Goal: Transaction & Acquisition: Purchase product/service

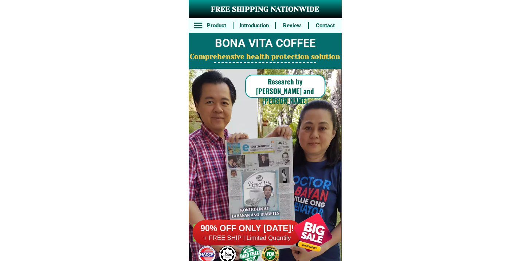
click at [252, 228] on h6 "90% OFF ONLY [DATE]!" at bounding box center [247, 228] width 109 height 11
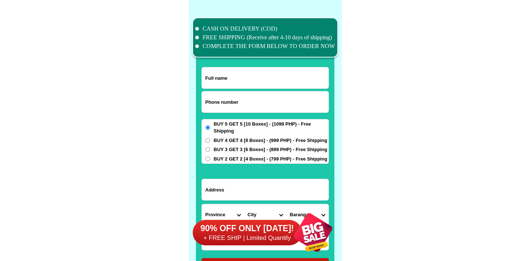
scroll to position [5664, 0]
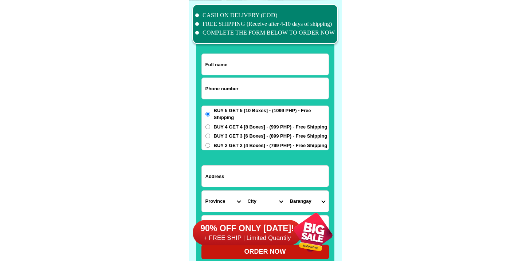
click at [258, 74] on input "Input full_name" at bounding box center [265, 64] width 127 height 21
click at [216, 93] on input "Input phone_number" at bounding box center [265, 88] width 127 height 21
paste input "[STREET_ADDRESS][PERSON_NAME]"
type input "[STREET_ADDRESS][PERSON_NAME]"
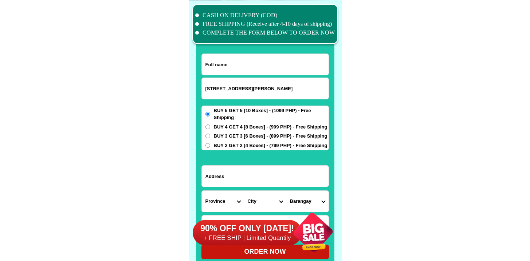
click at [305, 91] on input "[STREET_ADDRESS][PERSON_NAME]" at bounding box center [265, 88] width 127 height 21
paste input "9261812509"
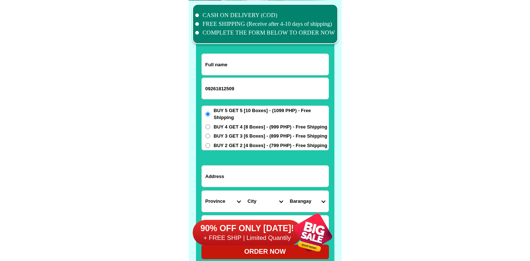
type input "09261812509"
click at [230, 71] on input "Input full_name" at bounding box center [265, 64] width 127 height 21
paste input "Lourdes V . Gedorio"
type input "Lourdes V . Gedorio"
click at [237, 182] on input "Input address" at bounding box center [265, 176] width 127 height 21
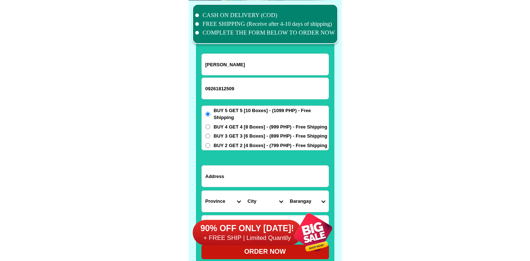
paste input "Poblacion Margosatubig"
type input "Poblacion Margosatubig"
click at [214, 141] on div "BUY 5 GET 5 [10 Boxes] - (1099 PHP) - Free Shipping BUY 4 GET 4 [8 Boxes] - (99…" at bounding box center [266, 128] width 128 height 45
click at [218, 136] on span "BUY 3 GET 3 [6 Boxes] - (899 PHP) - Free Shipping" at bounding box center [271, 136] width 114 height 7
click at [210, 136] on input "BUY 3 GET 3 [6 Boxes] - (899 PHP) - Free Shipping" at bounding box center [208, 136] width 5 height 5
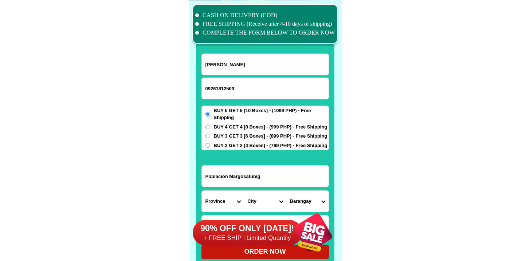
radio input "true"
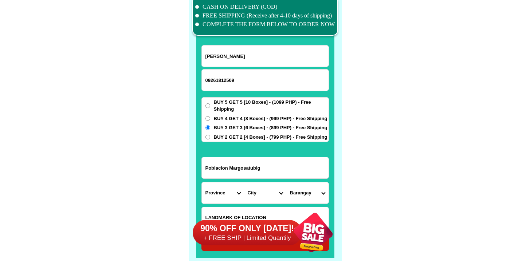
scroll to position [5686, 0]
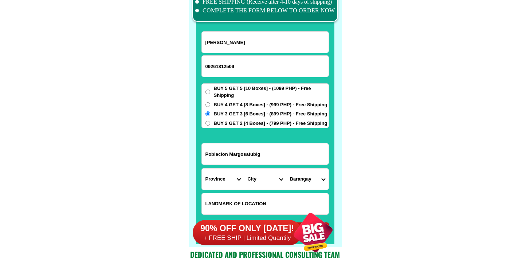
click at [226, 173] on select "Province Abra Agusan-del-norte Agusan-del-sur Aklan Albay Antique Apayao Aurora…" at bounding box center [223, 179] width 42 height 21
select select "63_427"
click at [202, 169] on select "Province Abra Agusan-del-norte Agusan-del-sur Aklan Albay Antique Apayao Aurora…" at bounding box center [223, 179] width 42 height 21
click at [267, 185] on select "City Bayog Dimataling Dinas Dumalinao Dumingag Guipos Josefina Kumalarang Laban…" at bounding box center [265, 179] width 42 height 21
select select "63_4276021"
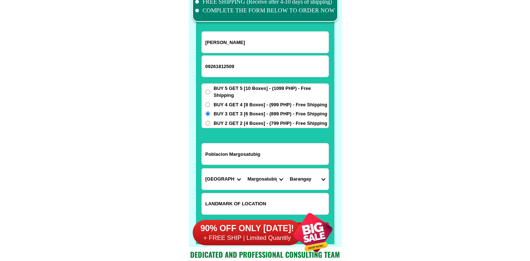
click at [244, 169] on select "City Bayog Dimataling Dinas Dumalinao Dumingag Guipos Josefina Kumalarang Laban…" at bounding box center [265, 179] width 42 height 21
click at [311, 182] on select "Barangay Balintawak Bularong Digon Guinimanan Igat island Josefina Kalian Kolot…" at bounding box center [307, 179] width 42 height 21
select select "63_42760214623"
click at [286, 169] on select "Barangay Balintawak Bularong Digon Guinimanan Igat island Josefina Kalian Kolot…" at bounding box center [307, 179] width 42 height 21
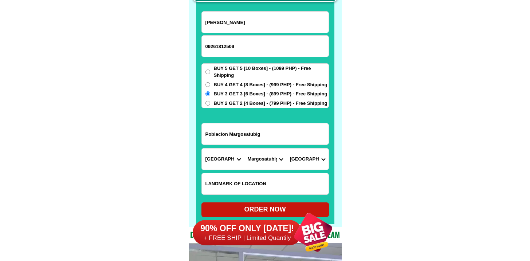
click at [269, 215] on div "90% OFF ONLY TODAY! + FREE SHIP | Limited Quantily" at bounding box center [267, 232] width 149 height 57
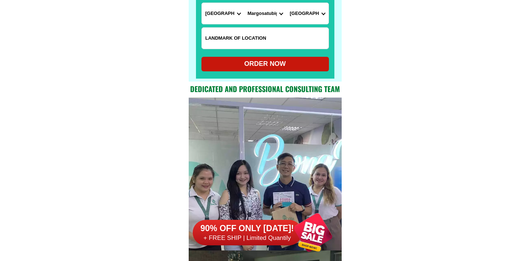
scroll to position [5852, 0]
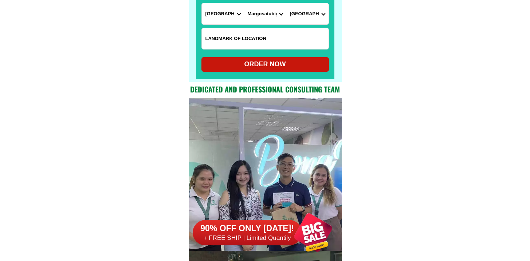
click at [267, 66] on div "ORDER NOW" at bounding box center [266, 64] width 128 height 10
type input "Poblacion Margosatubig"
radio input "true"
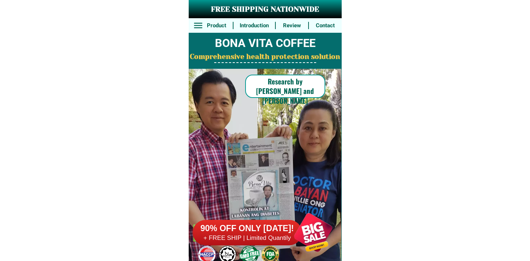
click at [271, 223] on div at bounding box center [247, 233] width 109 height 26
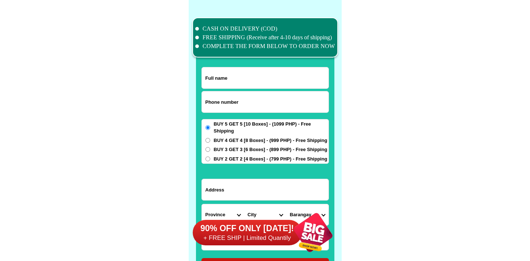
scroll to position [5664, 0]
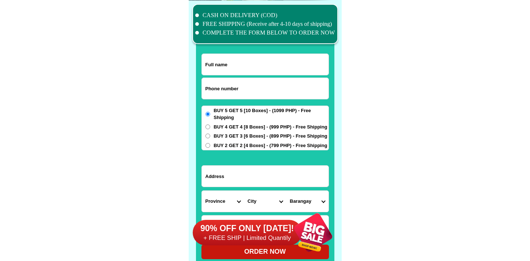
click at [268, 98] on input "Input phone_number" at bounding box center [265, 88] width 127 height 21
paste input "09610381906"
type input "09610381906"
click at [257, 85] on input "09610381906" at bounding box center [265, 88] width 127 height 21
click at [255, 62] on input "Input full_name" at bounding box center [265, 64] width 127 height 21
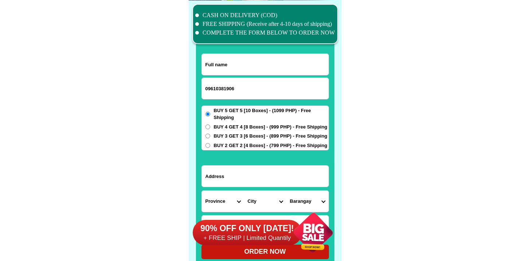
paste input "Mila Toledo"
type input "Mila Toledo"
click at [247, 175] on input "Input address" at bounding box center [265, 176] width 127 height 21
paste input "Timpuyog Abaca Bangui Ilocos Norte"
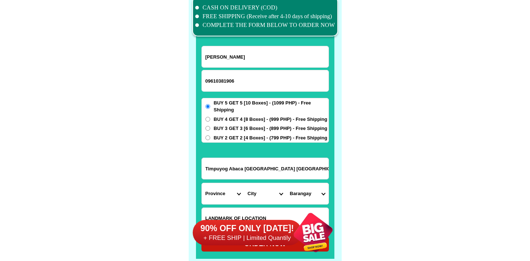
scroll to position [5683, 0]
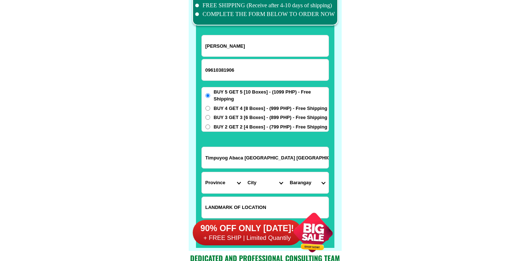
type input "Timpuyog Abaca Bangui Ilocos Norte"
click at [227, 183] on select "Province [GEOGRAPHIC_DATA] [GEOGRAPHIC_DATA] [GEOGRAPHIC_DATA] [GEOGRAPHIC_DATA…" at bounding box center [223, 182] width 42 height 21
select select "63_473"
click at [202, 172] on select "Province [GEOGRAPHIC_DATA] [GEOGRAPHIC_DATA] [GEOGRAPHIC_DATA] [GEOGRAPHIC_DATA…" at bounding box center [223, 182] width 42 height 21
click at [263, 188] on select "City Adams Bacarra Badoc Bangui Banna Batac-city Carasi Currimao Dingras Dumaln…" at bounding box center [265, 182] width 42 height 21
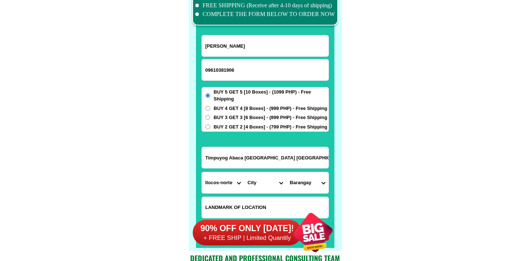
select select "63_4731534"
click at [244, 172] on select "City Adams Bacarra Badoc Bangui Banna Batac-city Carasi Currimao Dingras Dumaln…" at bounding box center [265, 182] width 42 height 21
click at [317, 176] on select "Barangay" at bounding box center [307, 182] width 42 height 21
select select "63_473153412761"
click at [286, 172] on select "Barangay Abaca Bacsil Banban Baruyen Dadaor Lanao Malasin Manayon Masikil Nagba…" at bounding box center [307, 182] width 42 height 21
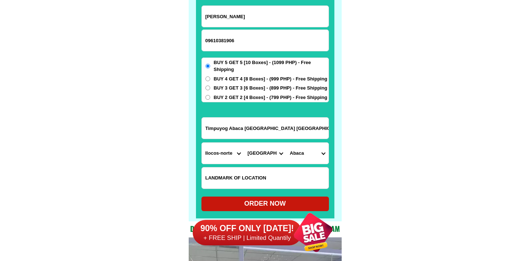
scroll to position [5725, 0]
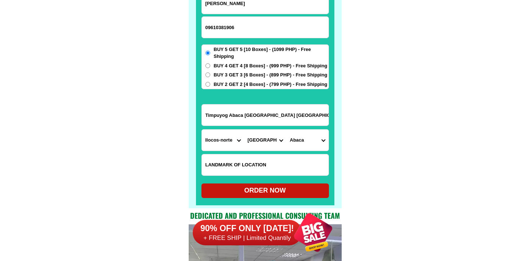
click at [269, 190] on div "ORDER NOW" at bounding box center [266, 191] width 128 height 10
radio input "true"
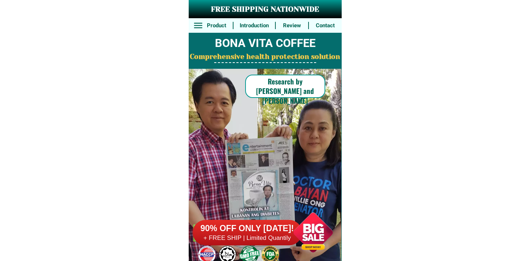
click at [277, 238] on h6 "+ FREE SHIP | Limited Quantily" at bounding box center [247, 238] width 109 height 8
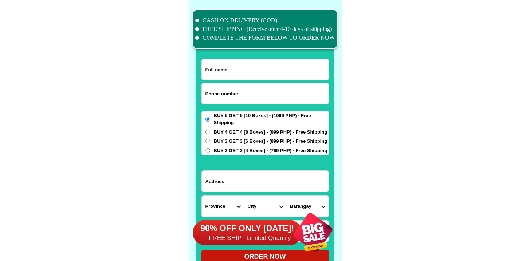
scroll to position [5664, 0]
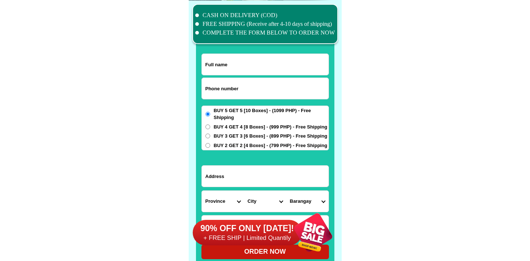
click at [269, 83] on input "Input phone_number" at bounding box center [265, 88] width 127 height 21
paste input "9672555541"
type input "0 9672555541"
click at [258, 56] on input "Input full_name" at bounding box center [265, 64] width 127 height 21
paste input "[PERSON_NAME][GEOGRAPHIC_DATA]"
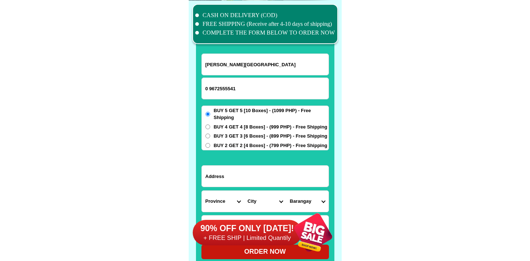
type input "[PERSON_NAME][GEOGRAPHIC_DATA]"
click at [209, 88] on input "0 9672555541" at bounding box center [265, 88] width 127 height 21
type input "09672555541"
